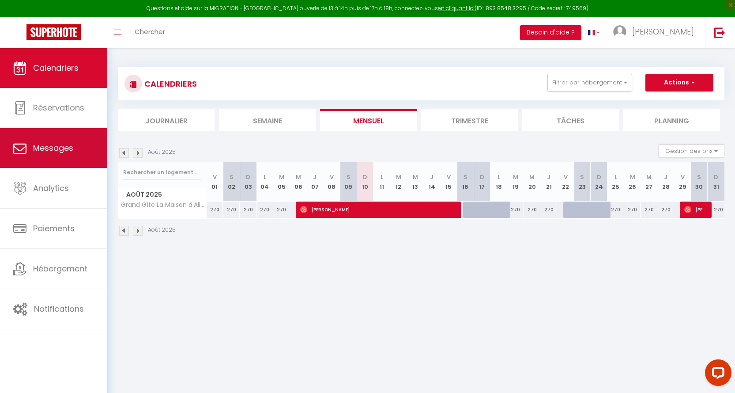
click at [54, 146] on span "Messages" at bounding box center [53, 147] width 40 height 11
select select "message"
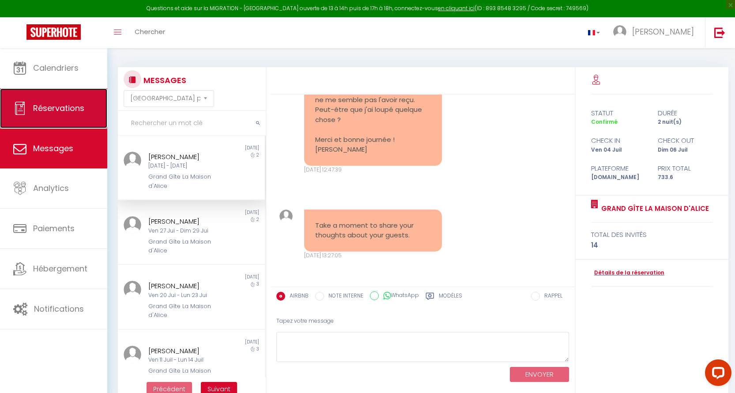
click at [62, 109] on span "Réservations" at bounding box center [58, 107] width 51 height 11
select select "not_cancelled"
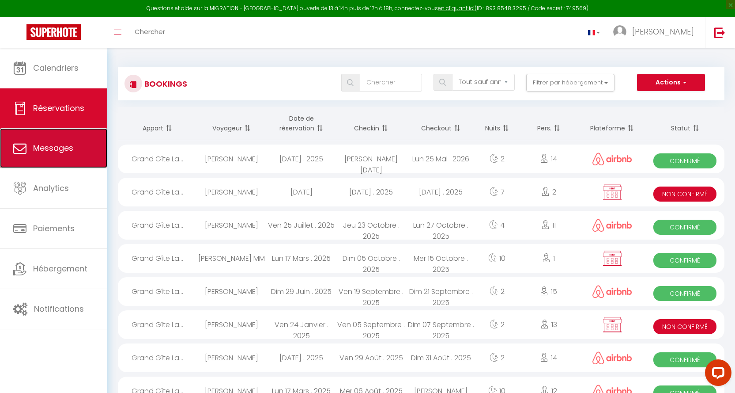
click at [58, 151] on span "Messages" at bounding box center [53, 147] width 40 height 11
select select "message"
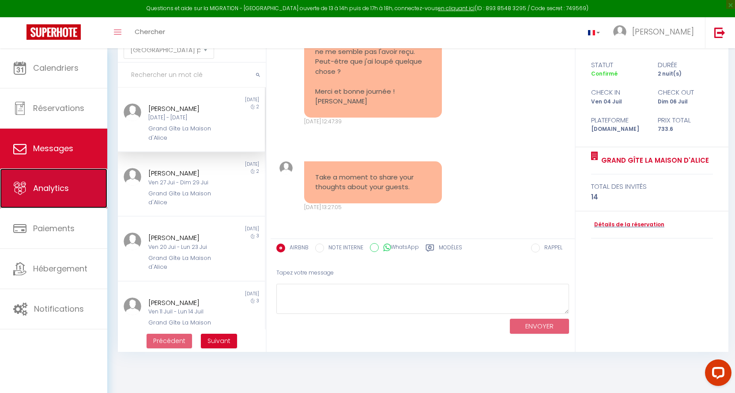
click at [60, 185] on span "Analytics" at bounding box center [51, 187] width 36 height 11
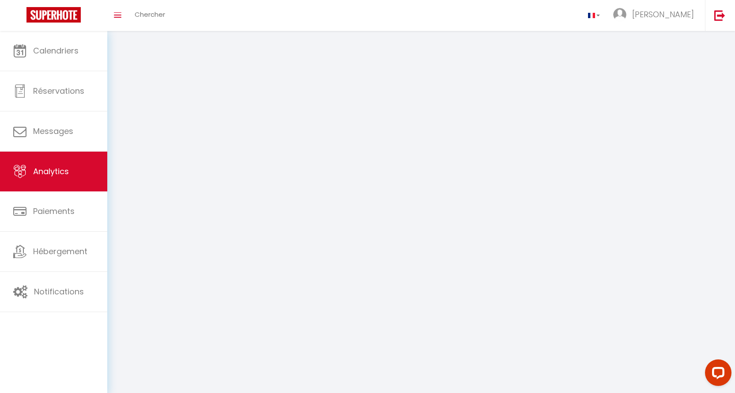
select select "2025"
select select "8"
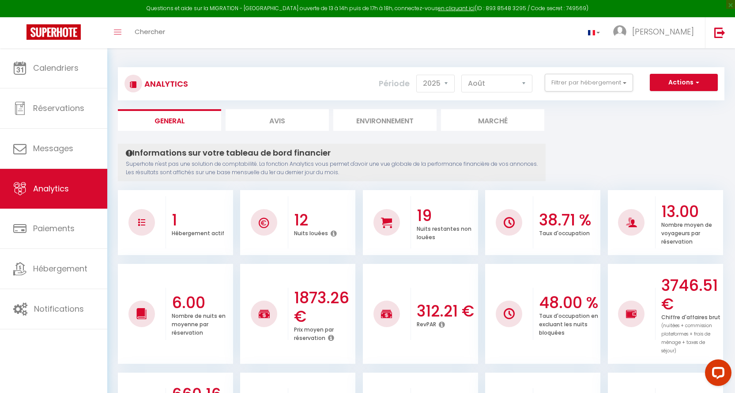
click at [279, 118] on li "Avis" at bounding box center [277, 120] width 103 height 22
select select "2025"
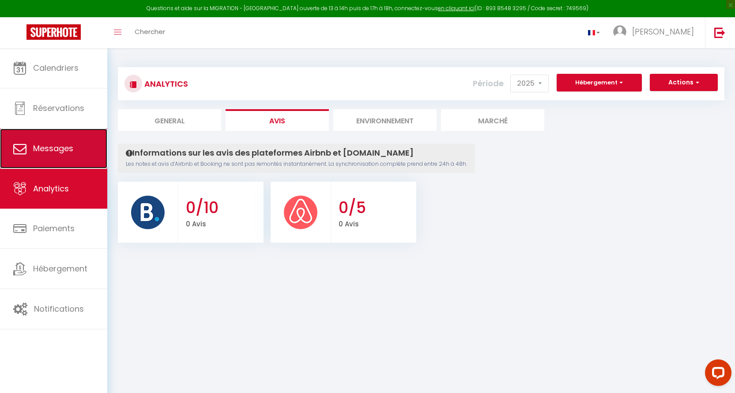
click at [79, 147] on link "Messages" at bounding box center [53, 149] width 107 height 40
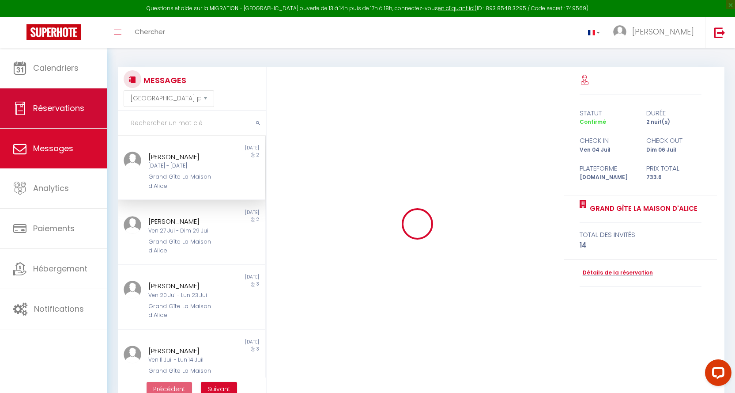
scroll to position [1909, 0]
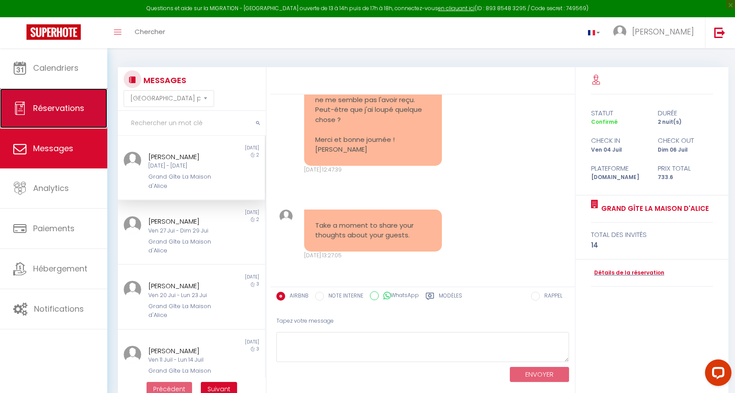
click at [69, 107] on span "Réservations" at bounding box center [58, 107] width 51 height 11
select select "not_cancelled"
